Goal: Task Accomplishment & Management: Complete application form

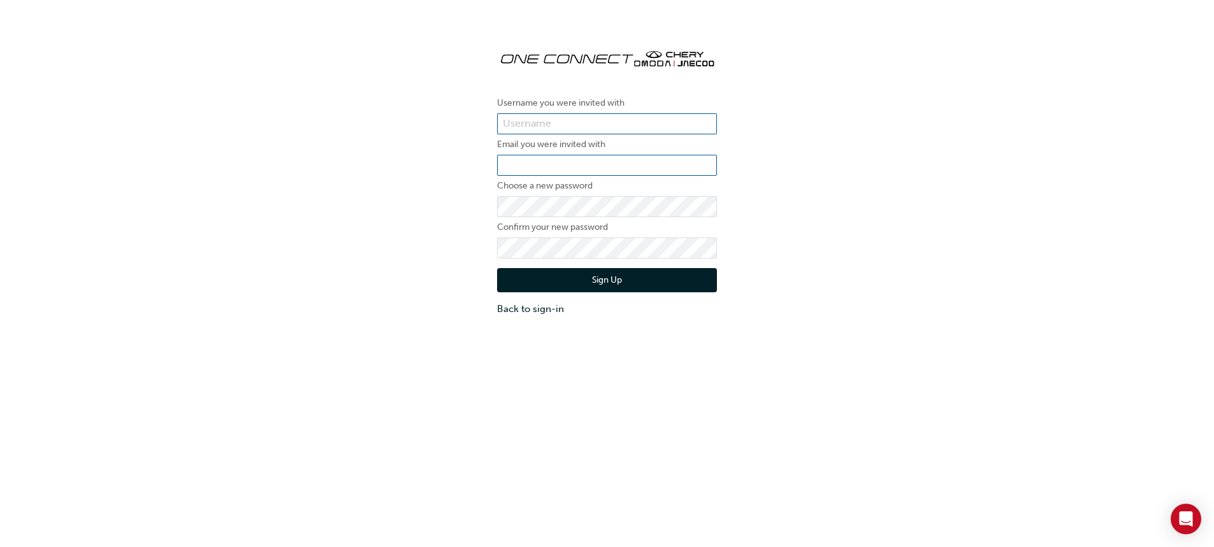
type input "OJAU364"
click at [570, 166] on input "email" at bounding box center [607, 166] width 220 height 22
type input "[EMAIL_ADDRESS][DOMAIN_NAME]"
drag, startPoint x: 534, startPoint y: 261, endPoint x: 496, endPoint y: 206, distance: 66.5
click at [490, 205] on div "Username you were invited with OJAU364 Email you were invited with [PERSON_NAME…" at bounding box center [606, 177] width 239 height 297
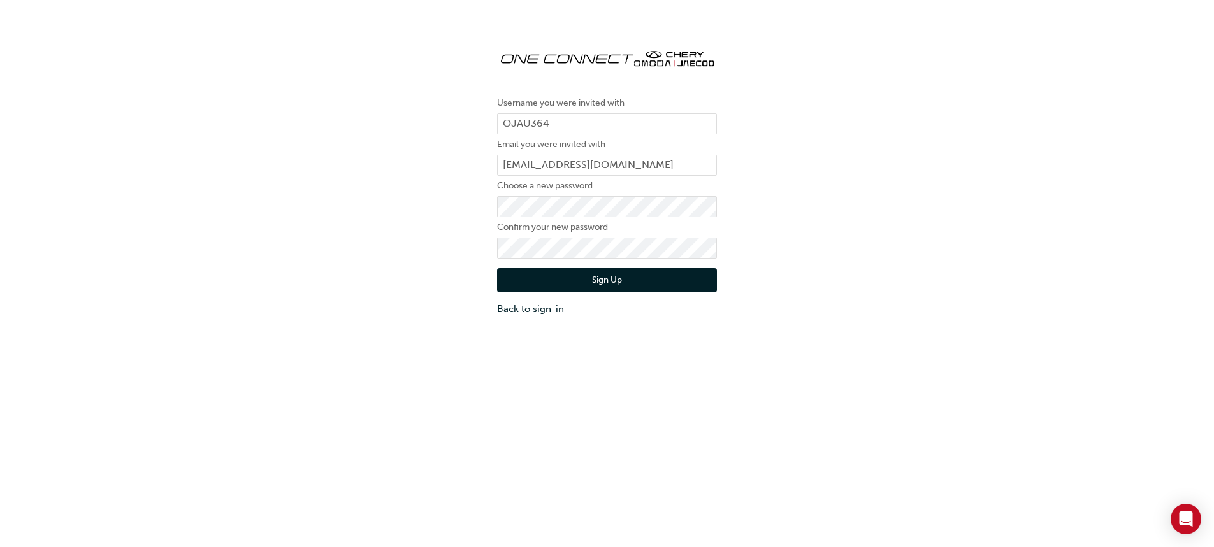
drag, startPoint x: 913, startPoint y: 117, endPoint x: 1027, endPoint y: 8, distance: 157.3
click at [914, 113] on div "Username you were invited with OJAU364 Email you were invited with [PERSON_NAME…" at bounding box center [607, 177] width 1214 height 297
click at [548, 226] on label "Confirm your new password" at bounding box center [607, 227] width 220 height 15
click at [497, 268] on button "Sign Up" at bounding box center [607, 280] width 220 height 24
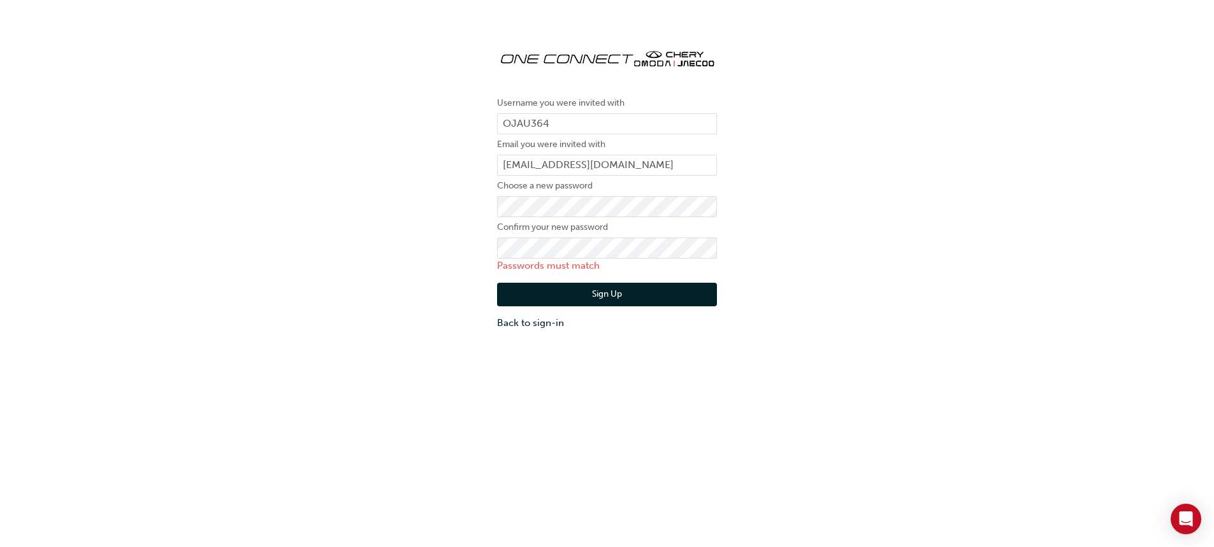
click at [532, 259] on p "Passwords must match" at bounding box center [607, 266] width 220 height 15
